Goal: Answer question/provide support: Share knowledge or assist other users

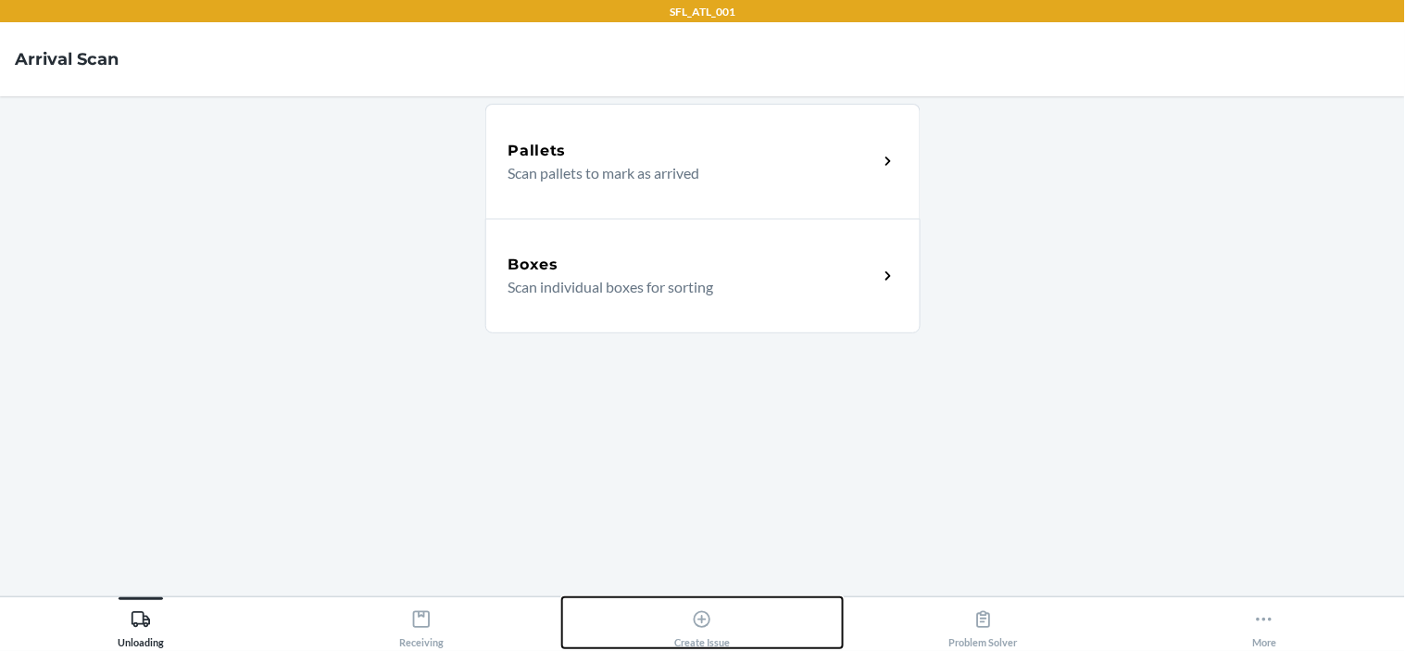
click at [698, 634] on div "Create Issue" at bounding box center [702, 625] width 56 height 46
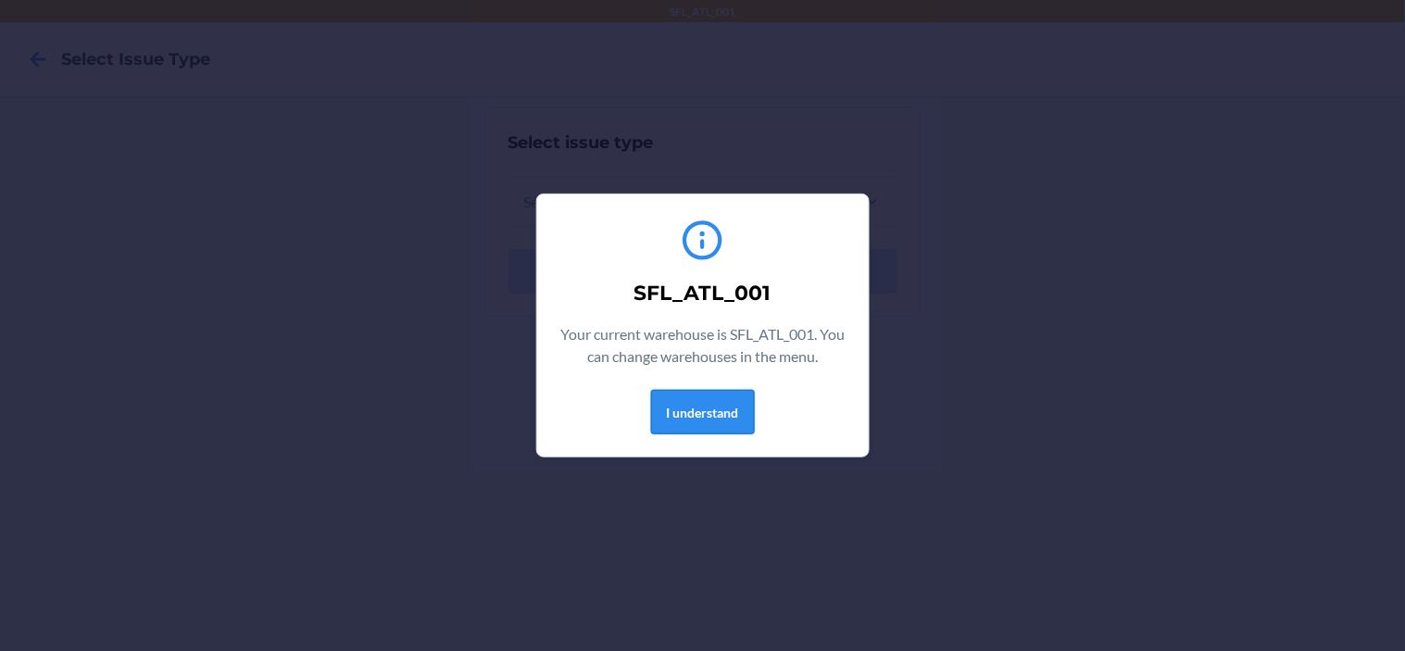
click at [710, 399] on button "I understand" at bounding box center [703, 412] width 104 height 44
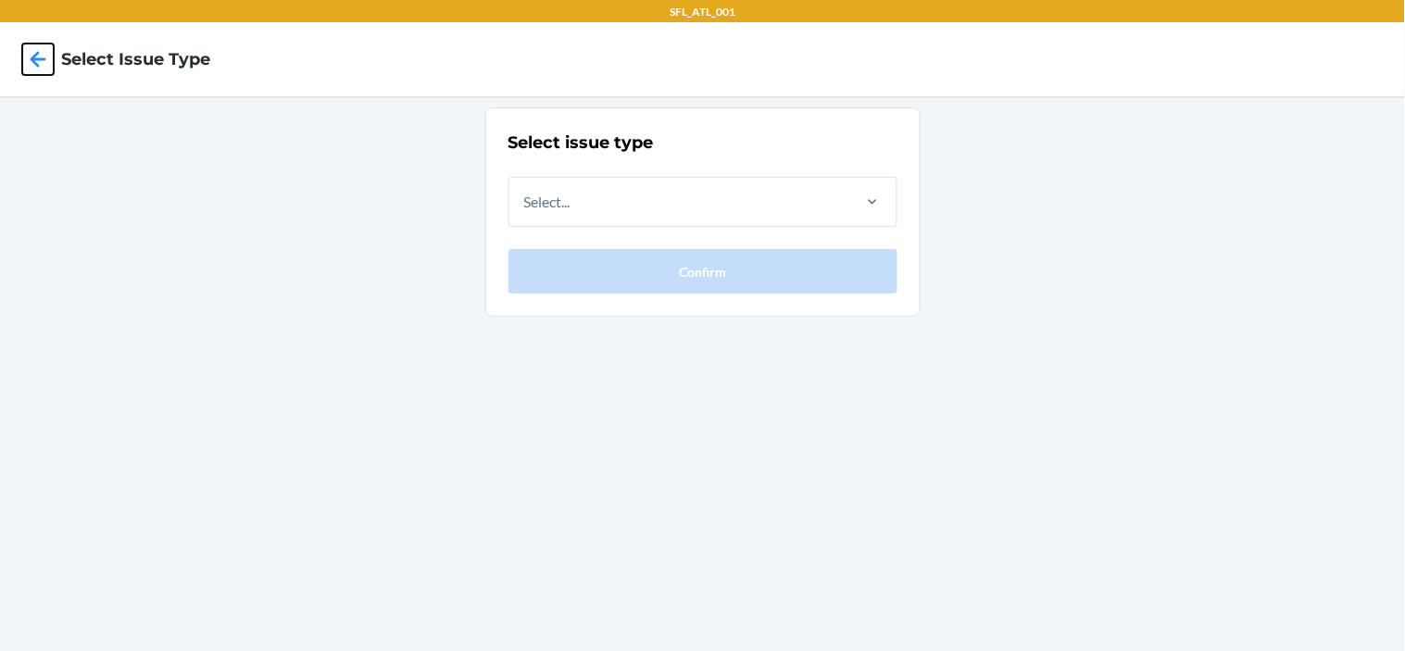
click at [36, 61] on icon at bounding box center [37, 59] width 31 height 31
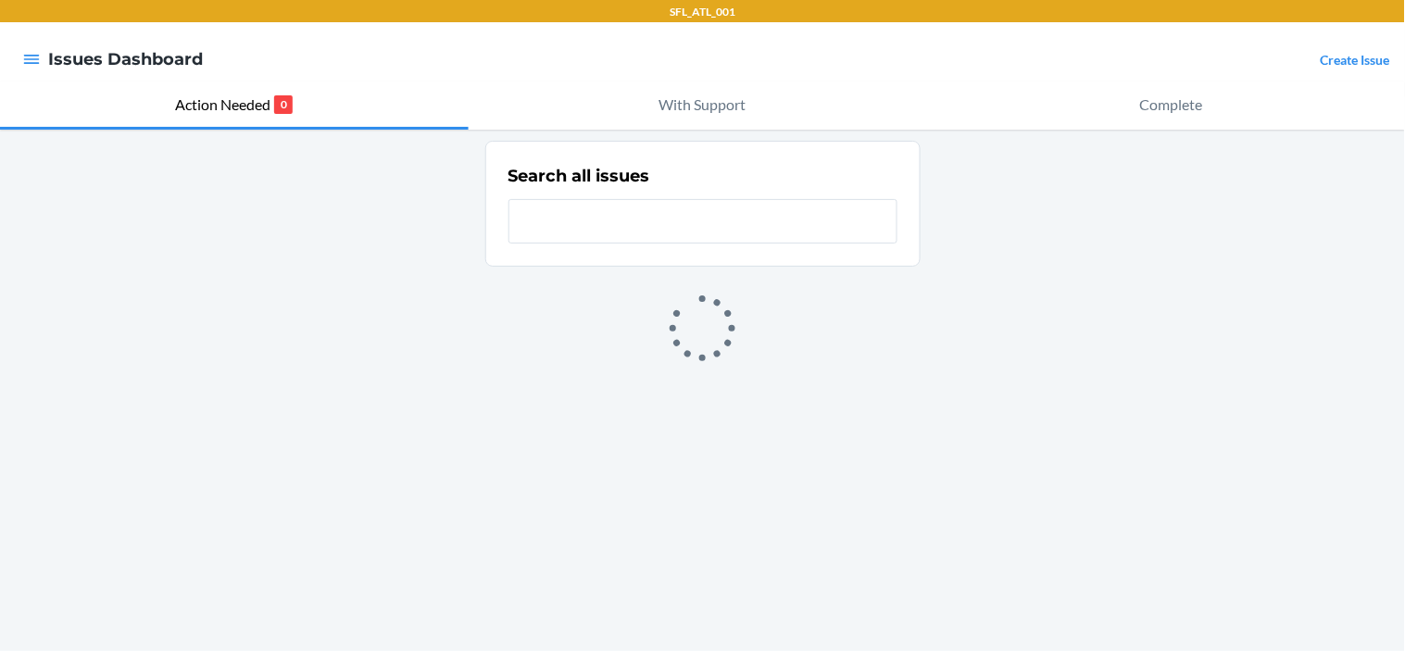
click at [259, 149] on div "Search all issues" at bounding box center [702, 390] width 1405 height 521
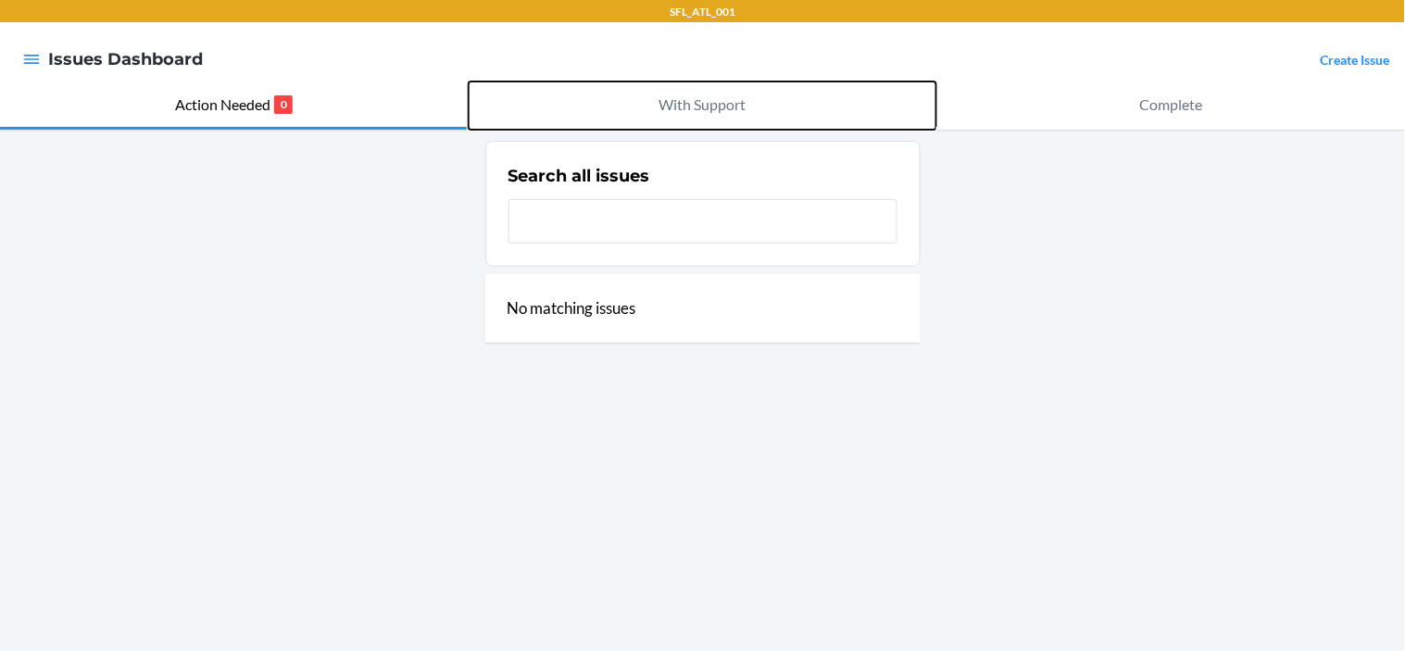
click at [684, 110] on p "With Support" at bounding box center [702, 105] width 87 height 22
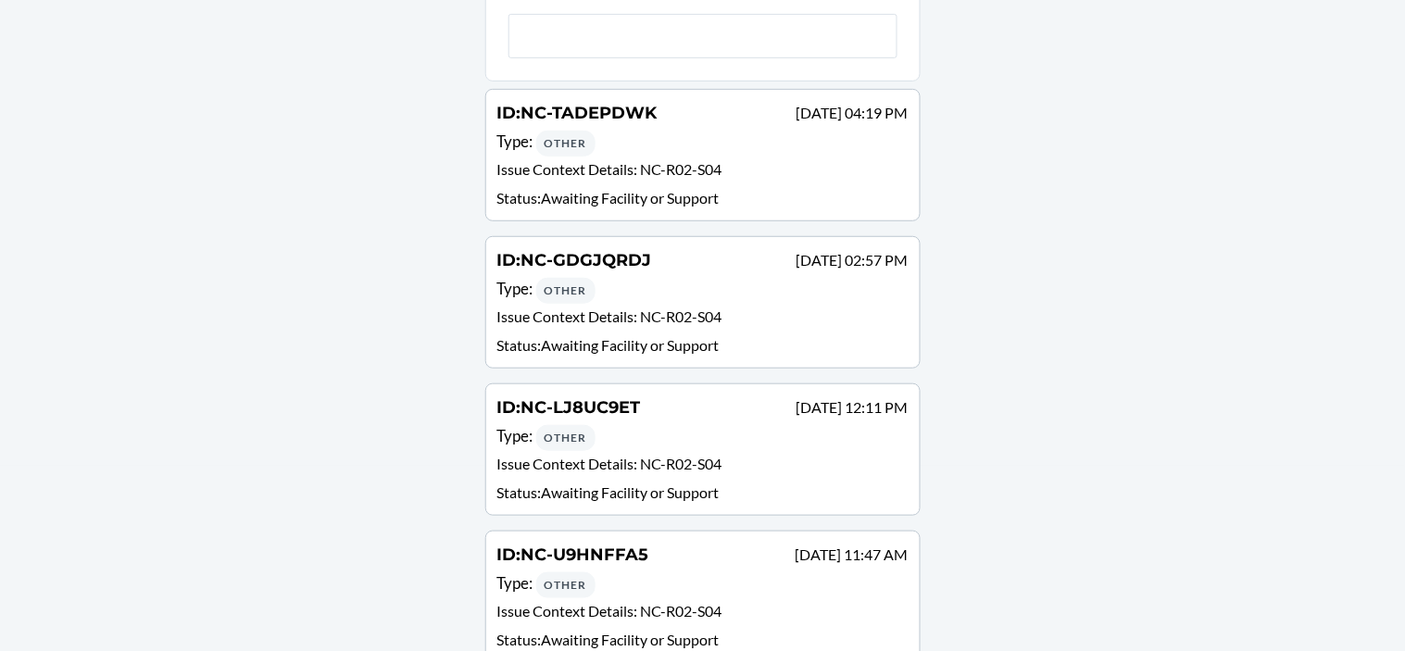
scroll to position [182, 0]
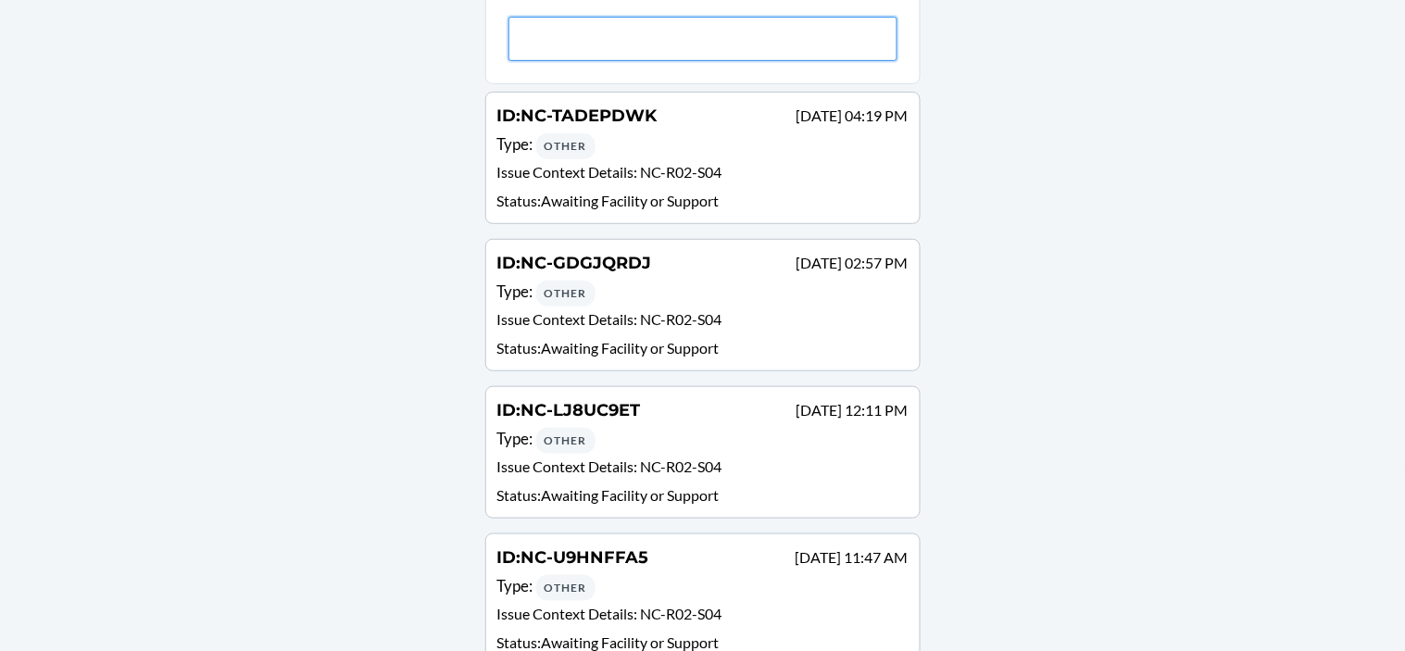
click at [664, 36] on input "text" at bounding box center [702, 39] width 389 height 44
type input "N"
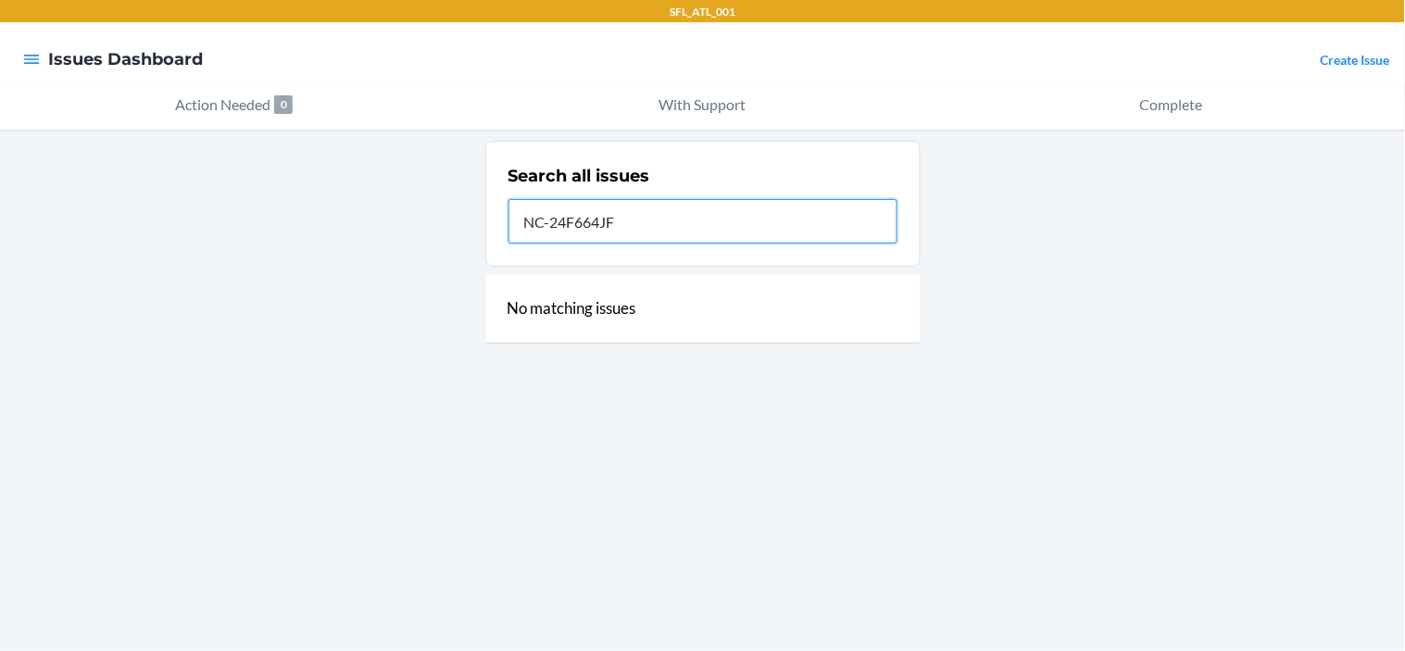
scroll to position [0, 0]
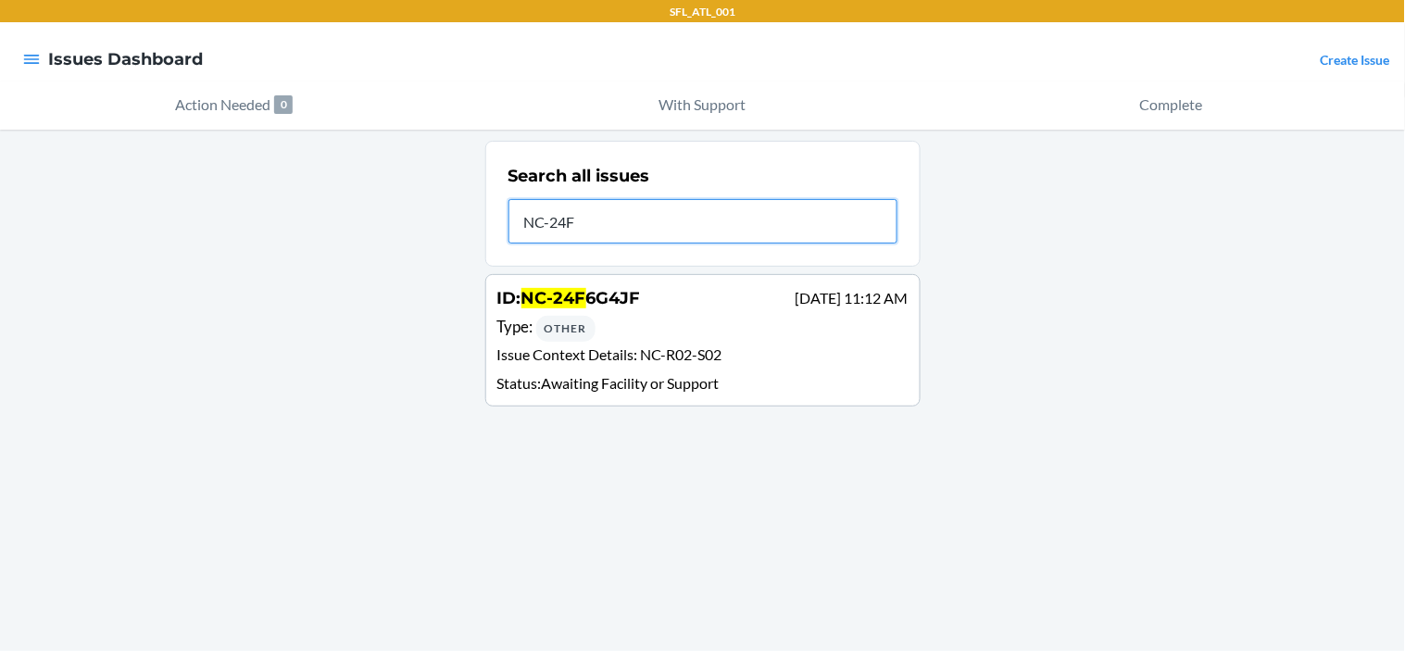
type input "NC-24F"
click at [594, 296] on span "6G4JF" at bounding box center [613, 298] width 55 height 20
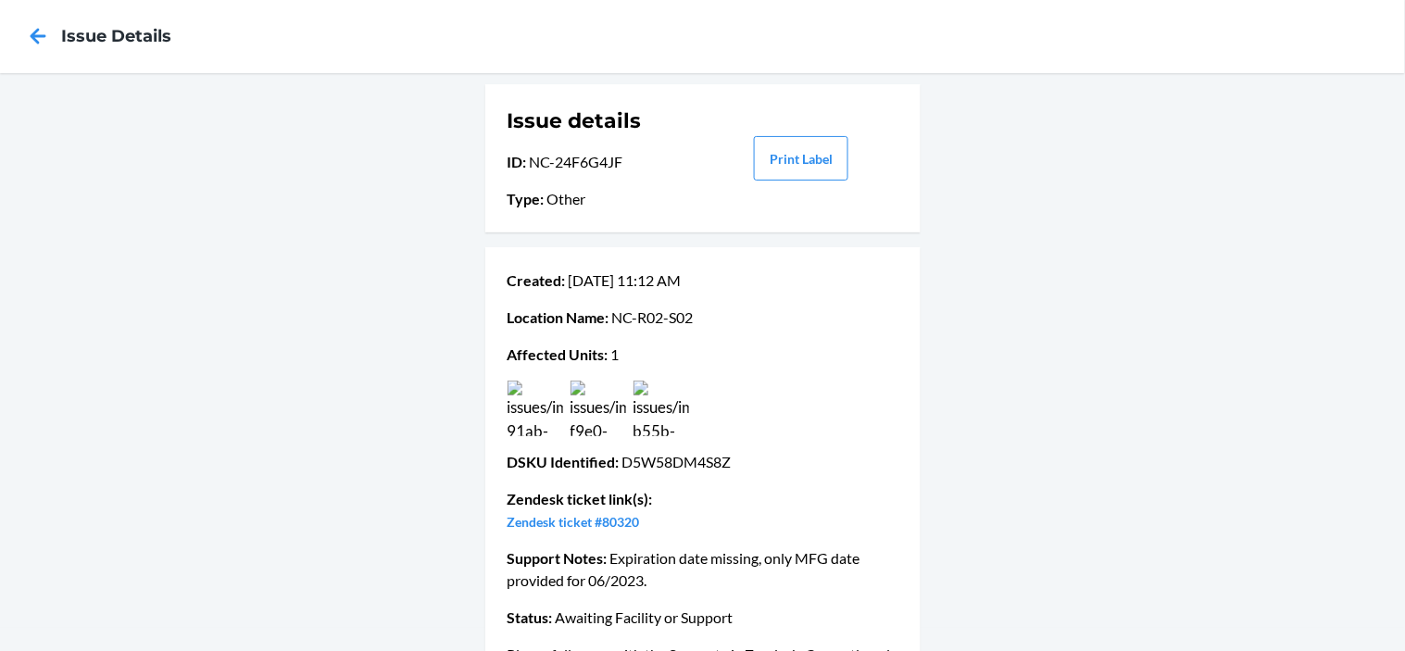
scroll to position [94, 0]
